Goal: Task Accomplishment & Management: Manage account settings

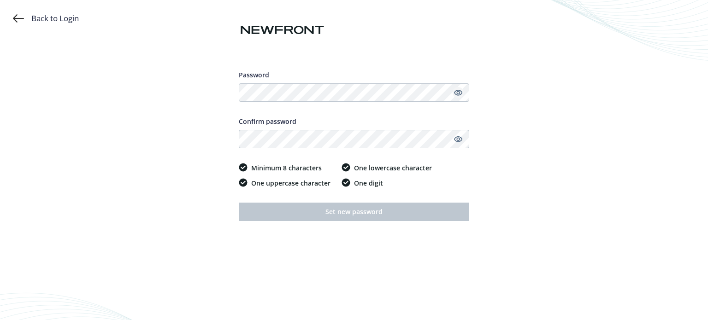
click at [456, 94] on icon "Show password" at bounding box center [458, 93] width 8 height 8
click at [219, 89] on div "Back to Login Password Confirm password Minimum 8 characters One uppercase char…" at bounding box center [354, 160] width 708 height 320
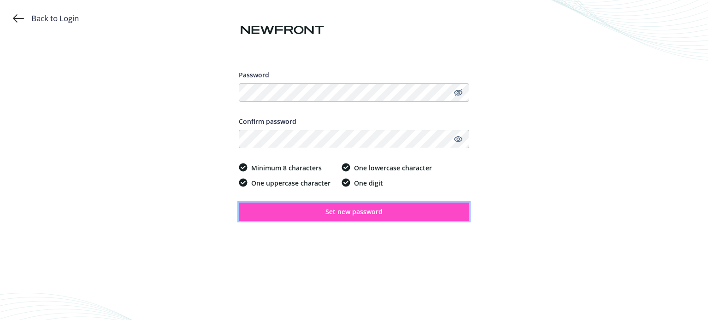
click at [345, 212] on span "Set new password" at bounding box center [354, 211] width 57 height 9
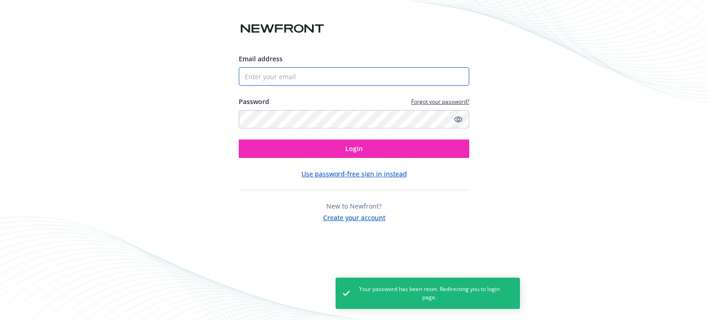
type input "[PHONE_NUMBER]"
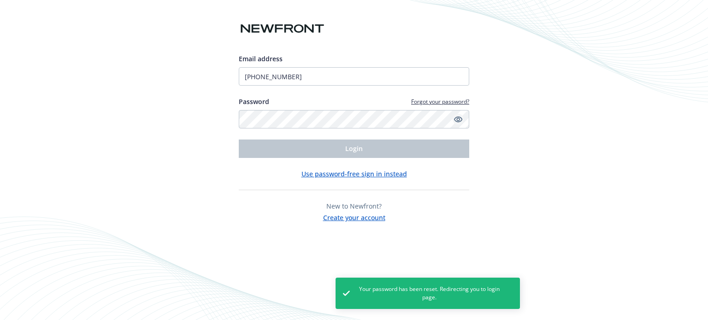
click at [457, 120] on icon "Show password" at bounding box center [458, 119] width 8 height 8
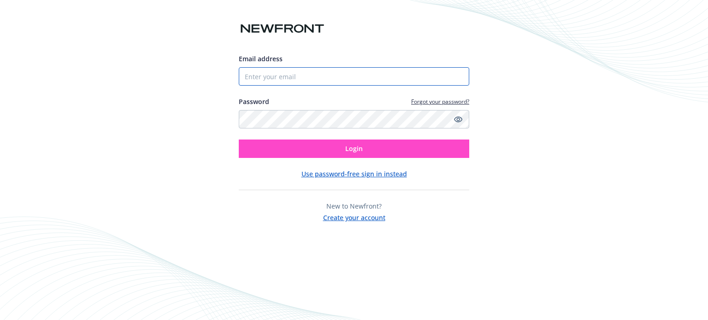
type input "248-414-1567 ext 267"
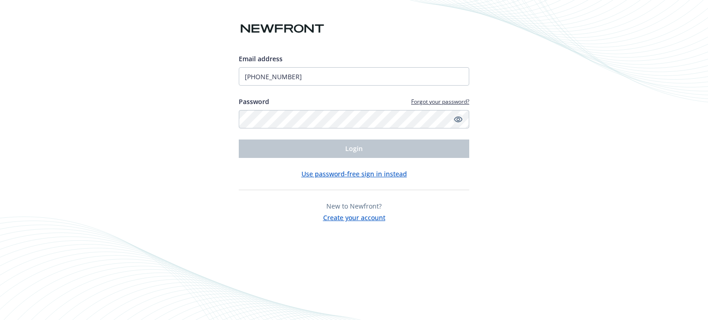
click at [459, 121] on icon "Show password" at bounding box center [458, 120] width 8 height 6
click at [352, 174] on button "Use password-free sign in instead" at bounding box center [355, 174] width 106 height 10
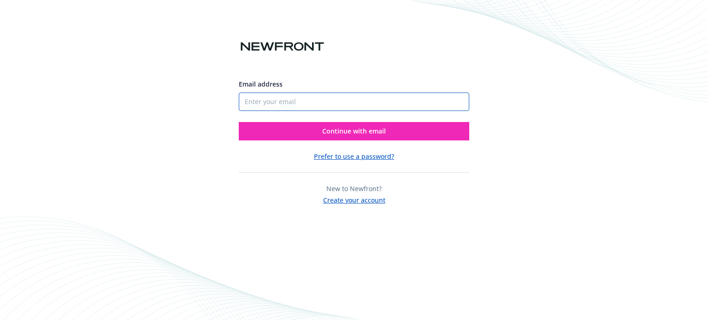
click at [285, 101] on input "Email address" at bounding box center [354, 102] width 231 height 18
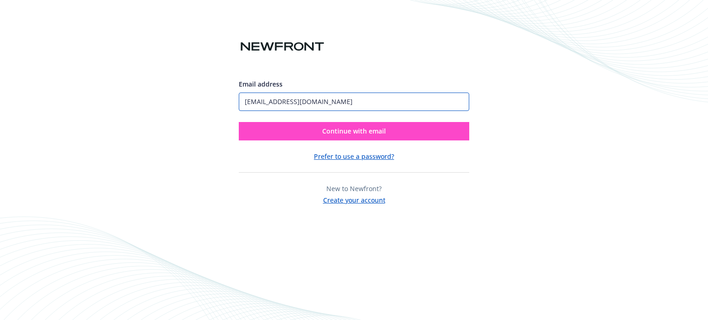
type input "jlowther@sassetmgmt.com"
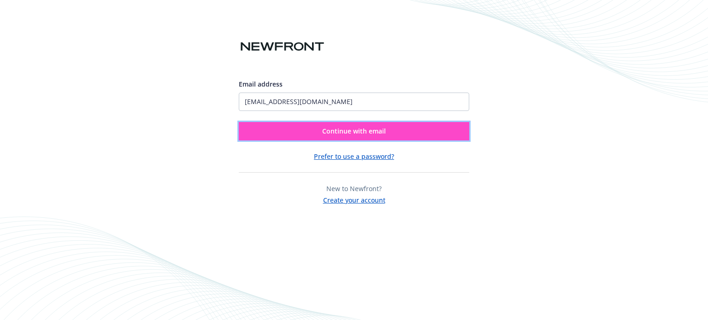
click at [267, 132] on button "Continue with email" at bounding box center [354, 131] width 231 height 18
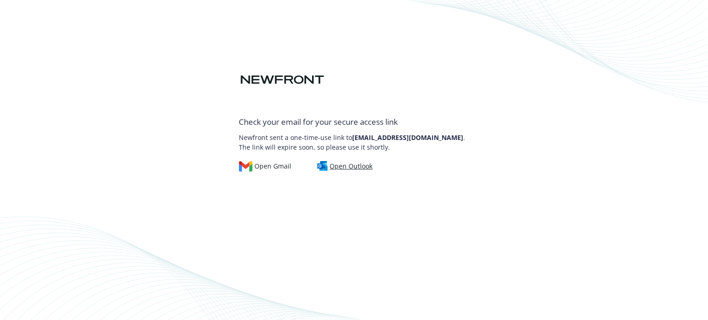
click at [346, 167] on div "Open Outlook" at bounding box center [345, 166] width 56 height 10
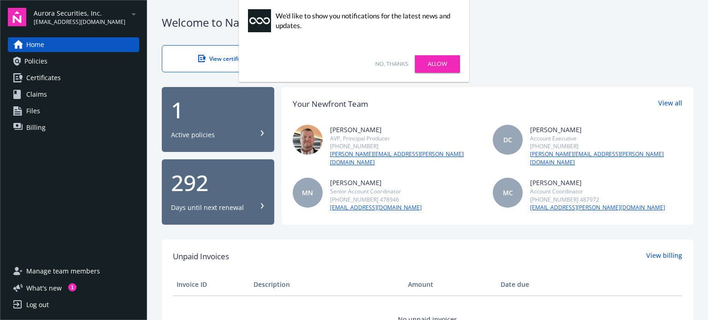
click at [135, 12] on icon "arrowDropDown" at bounding box center [133, 14] width 11 height 11
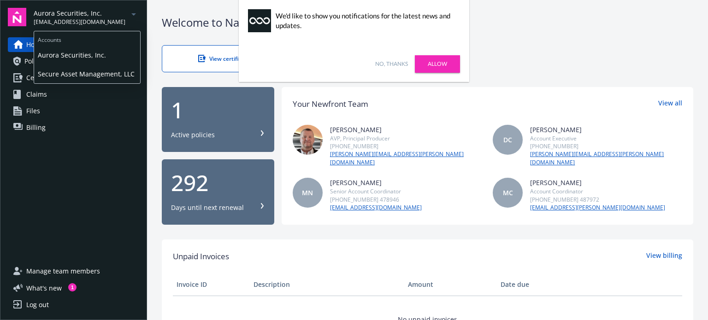
click at [68, 14] on span "Aurora Securities, Inc." at bounding box center [80, 13] width 92 height 10
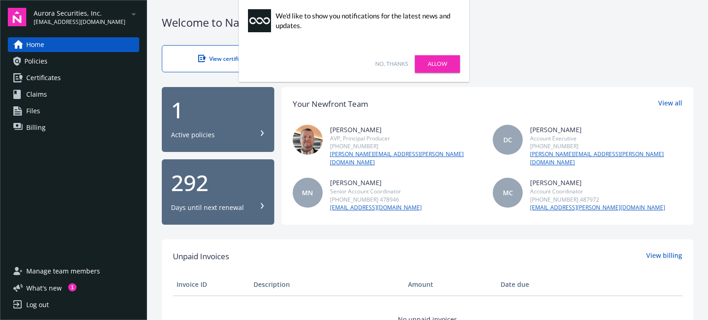
click at [393, 64] on link "No, thanks" at bounding box center [391, 64] width 33 height 8
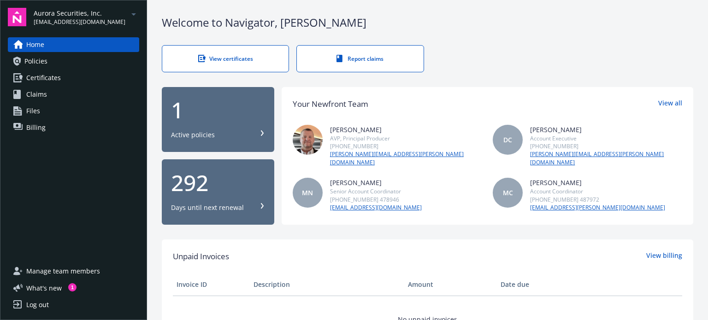
click at [132, 14] on icon "arrowDropDown" at bounding box center [133, 14] width 11 height 11
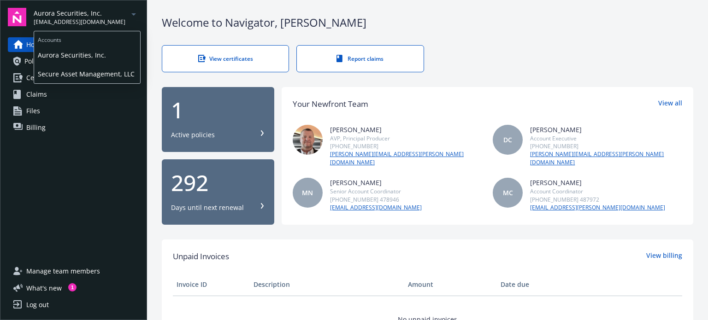
click at [85, 55] on span "Aurora Securities, Inc." at bounding box center [87, 55] width 99 height 19
